Goal: Communication & Community: Answer question/provide support

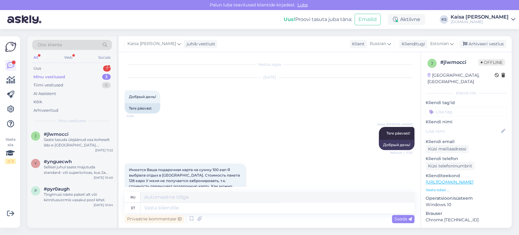
scroll to position [98, 0]
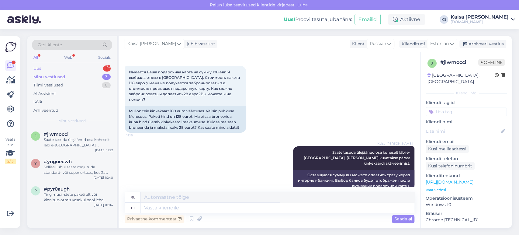
click at [88, 69] on div "Uus 1" at bounding box center [72, 68] width 80 height 9
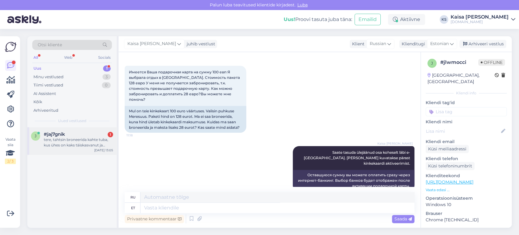
click at [79, 128] on div "j #jaj7gnik 1 tere, tahtsin broneerida kahte tuba, kus ühes on kaks täiskasvanu…" at bounding box center [71, 140] width 89 height 27
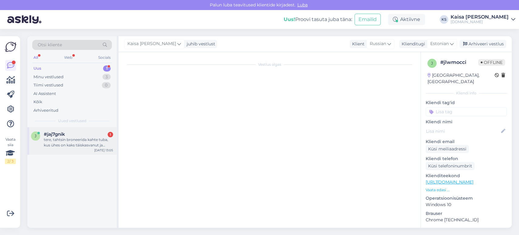
scroll to position [0, 0]
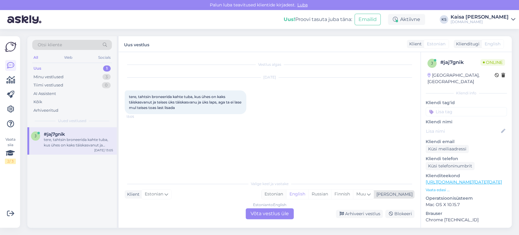
click at [286, 194] on div "Estonian" at bounding box center [273, 193] width 25 height 9
click at [287, 211] on div "Estonian to Estonian Võta vestlus üle" at bounding box center [270, 213] width 48 height 11
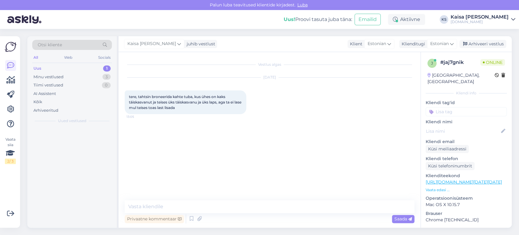
click at [289, 210] on textarea at bounding box center [270, 206] width 290 height 13
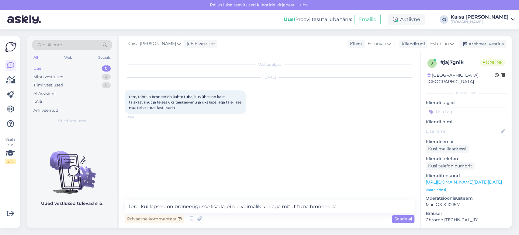
click at [196, 206] on textarea "Tere, kui lapsed on broneerigusse lisada, ei ole võimalik korraga mitut tuba br…" at bounding box center [270, 206] width 290 height 13
click at [355, 203] on textarea "Tere, kui lapsed on broneeringusse lisada, ei ole võimalik korraga mitut tuba b…" at bounding box center [270, 206] width 290 height 13
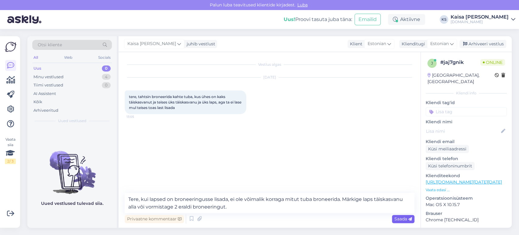
type textarea "Tere, kui lapsed on broneeringusse lisada, ei ole võimalik korraga mitut tuba b…"
click at [403, 217] on span "Saada" at bounding box center [403, 218] width 18 height 5
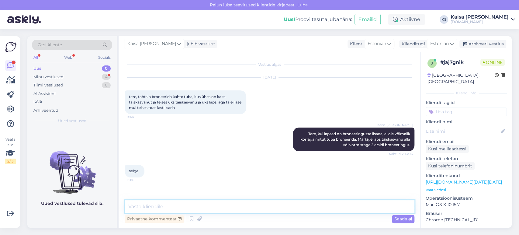
click at [182, 204] on textarea at bounding box center [270, 206] width 290 height 13
type textarea "Kas saan veel abiks olla?"
